Goal: Transaction & Acquisition: Purchase product/service

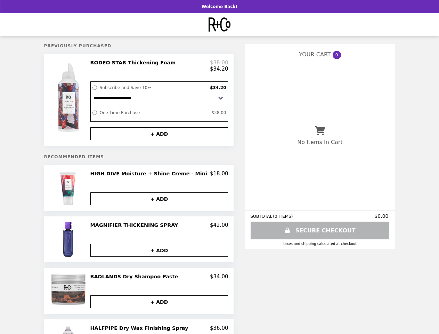
click at [82, 102] on img at bounding box center [69, 98] width 41 height 79
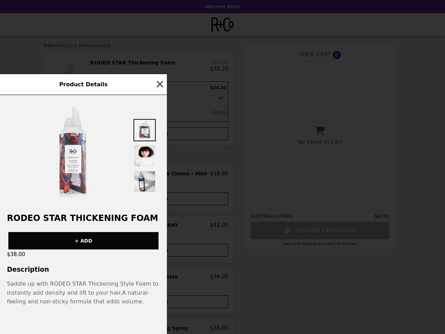
click at [159, 137] on div "Product Details RODEO STAR Thickening Foam + ADD $38.00 Description Saddle up w…" at bounding box center [222, 167] width 445 height 334
click at [82, 192] on img at bounding box center [72, 154] width 51 height 104
click at [159, 178] on div at bounding box center [83, 150] width 167 height 111
click at [159, 203] on div "Product Details RODEO STAR Thickening Foam + ADD $38.00 Description Saddle up w…" at bounding box center [222, 167] width 445 height 334
click at [82, 243] on div "Product Details RODEO STAR Thickening Foam + ADD $38.00 Description Saddle up w…" at bounding box center [222, 167] width 445 height 334
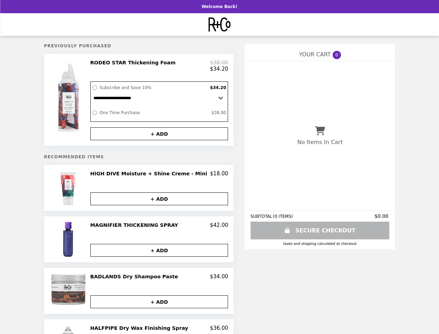
click at [159, 228] on h2 "MAGNIFIER THICKENING SPRAY" at bounding box center [135, 225] width 91 height 6
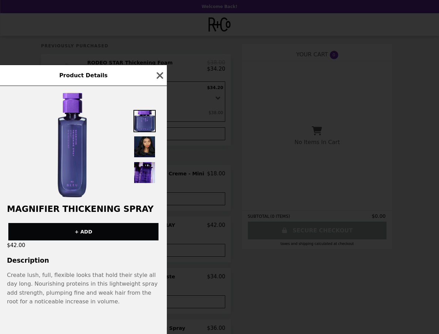
click at [159, 254] on div "Product Details MAGNIFIER THICKENING SPRAY + ADD $42.00 Description Create lush…" at bounding box center [219, 167] width 439 height 334
click at [82, 295] on p "Create lush, full, flexible looks that hold their style all day long. Nourishin…" at bounding box center [83, 287] width 153 height 35
